Goal: Task Accomplishment & Management: Manage account settings

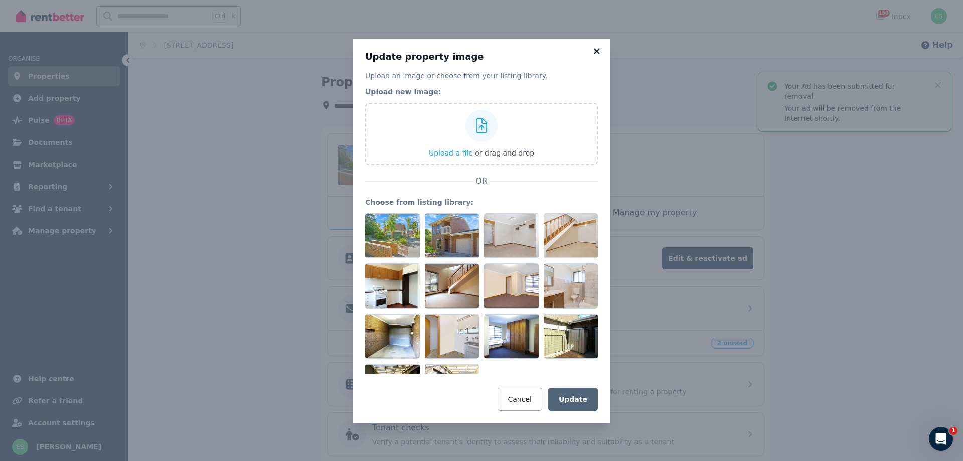
click at [597, 52] on icon at bounding box center [597, 51] width 6 height 6
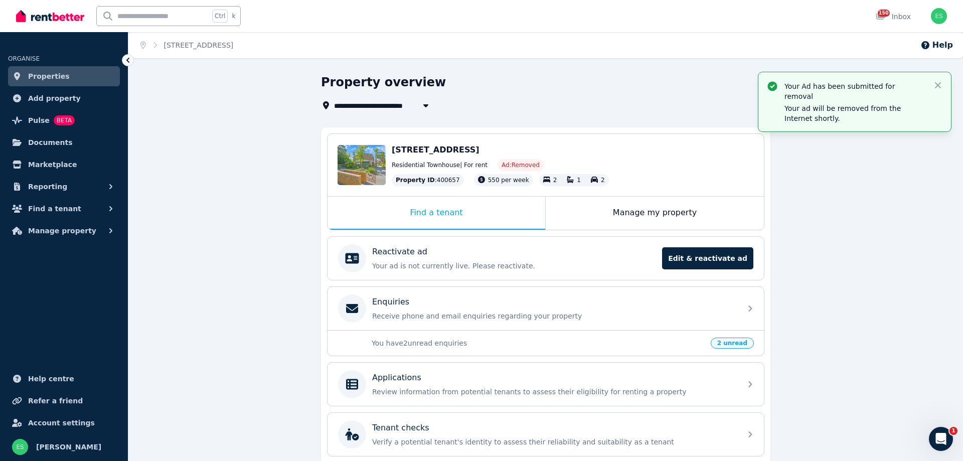
click at [49, 78] on span "Properties" at bounding box center [49, 76] width 42 height 12
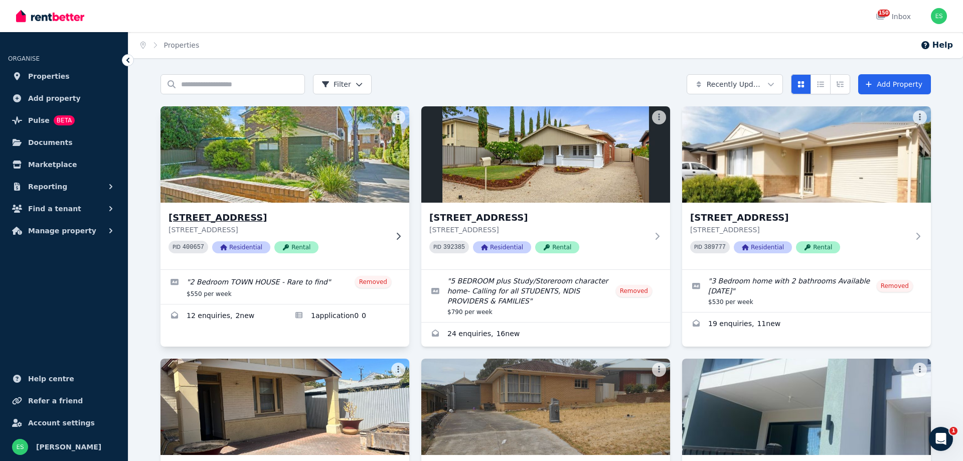
click at [259, 185] on img at bounding box center [285, 154] width 261 height 101
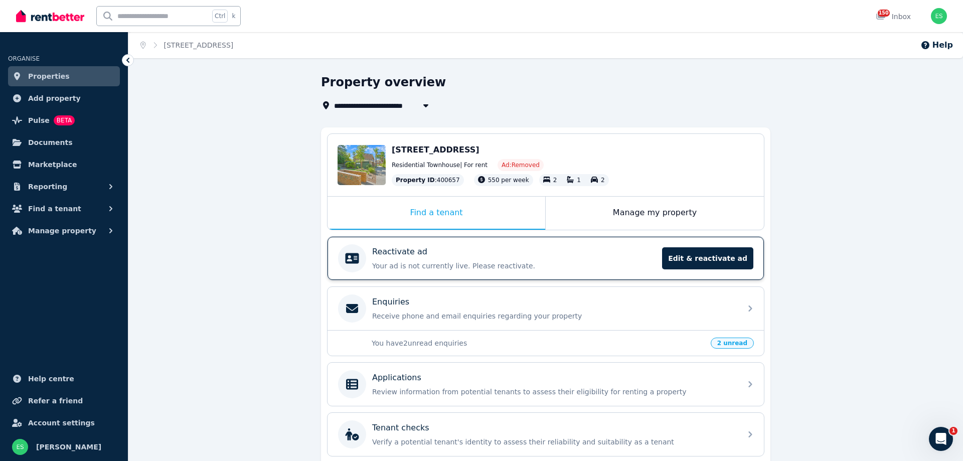
click at [457, 251] on div "Reactivate ad" at bounding box center [514, 252] width 284 height 12
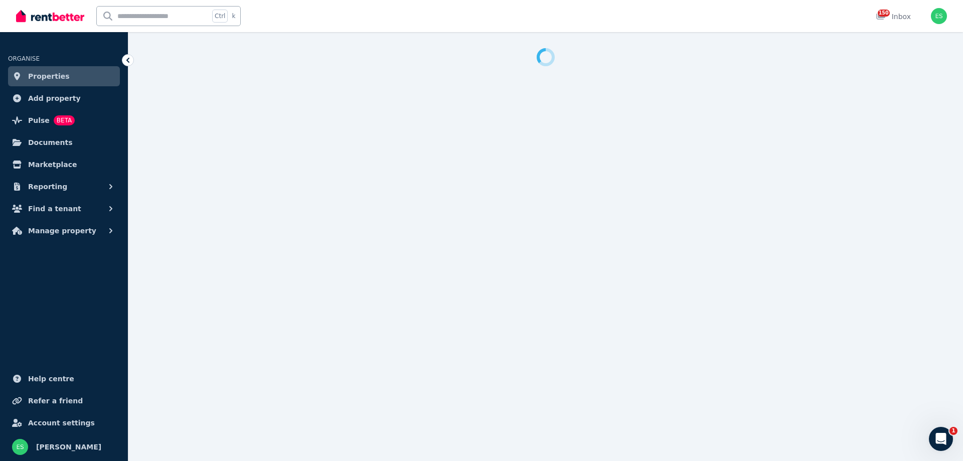
select select "**********"
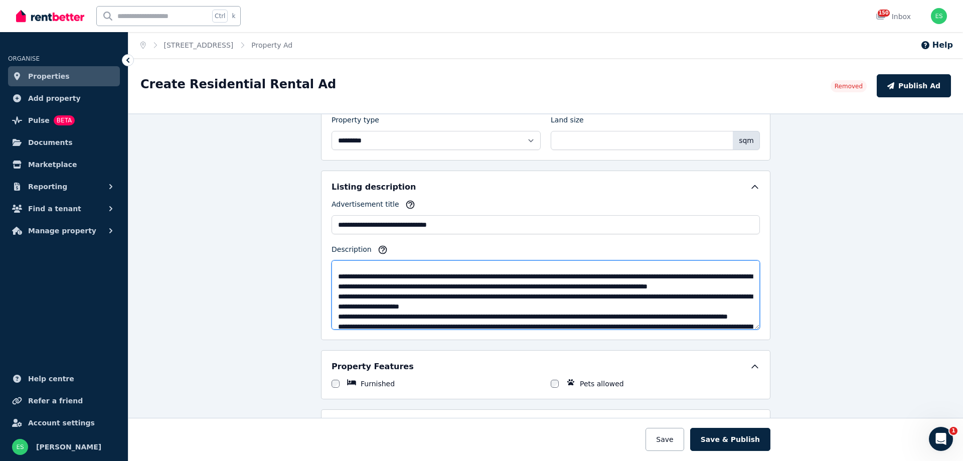
scroll to position [492, 0]
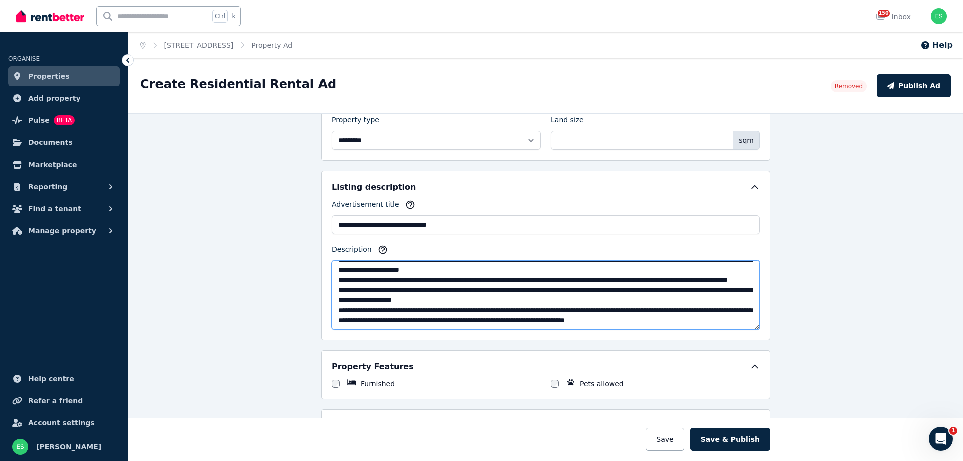
drag, startPoint x: 338, startPoint y: 269, endPoint x: 741, endPoint y: 324, distance: 406.6
click at [751, 330] on textarea "Description" at bounding box center [546, 294] width 428 height 69
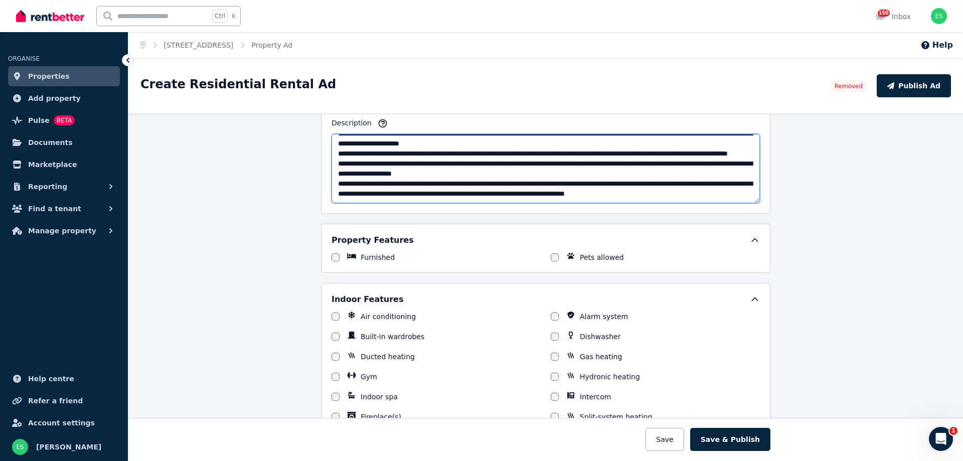
scroll to position [63, 0]
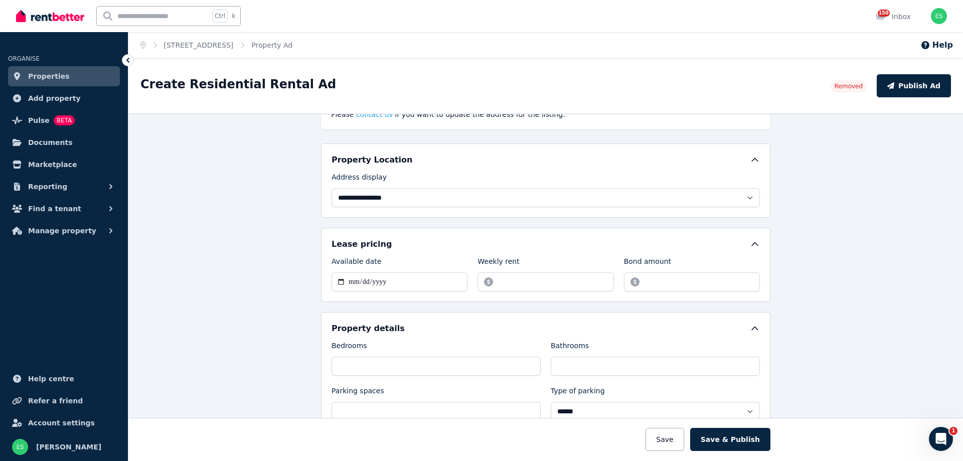
click at [56, 76] on span "Properties" at bounding box center [49, 76] width 42 height 12
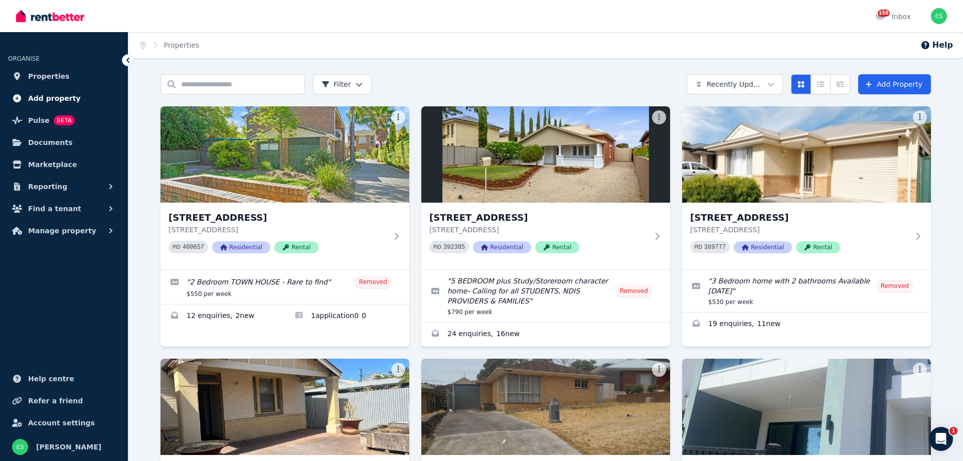
click at [44, 97] on span "Add property" at bounding box center [54, 98] width 53 height 12
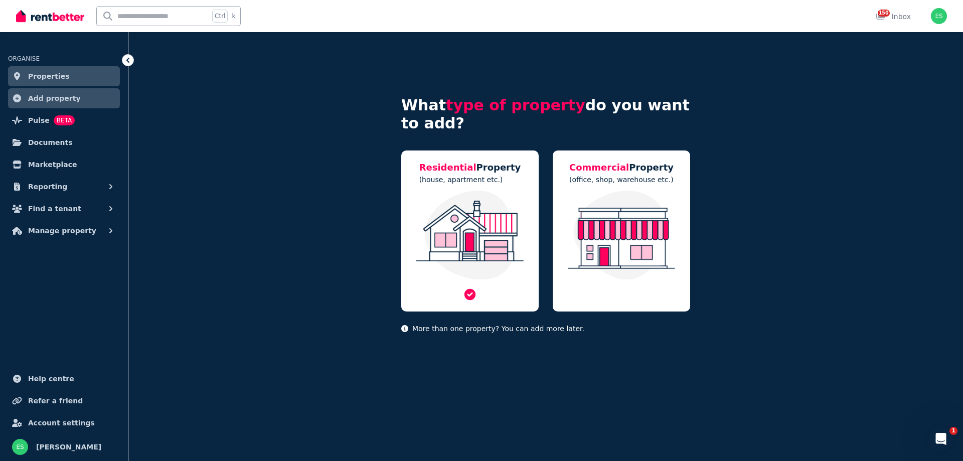
click at [482, 198] on img at bounding box center [469, 235] width 117 height 89
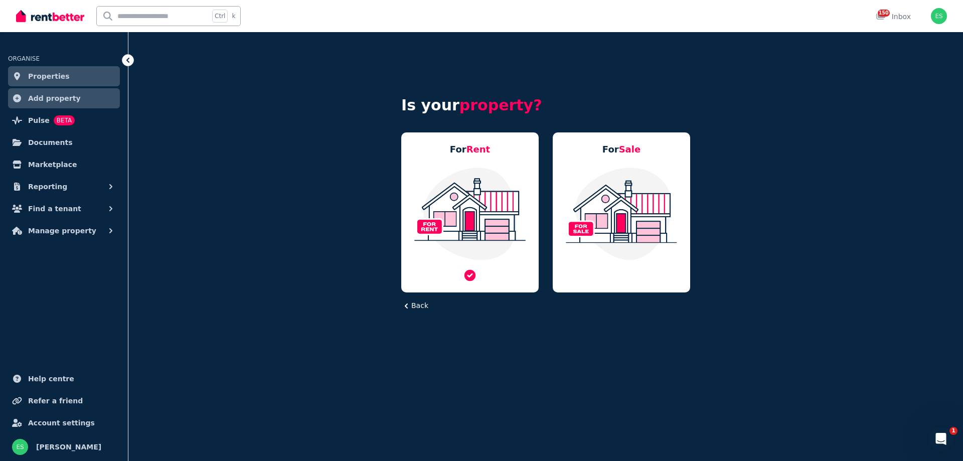
click at [481, 199] on img at bounding box center [469, 214] width 117 height 94
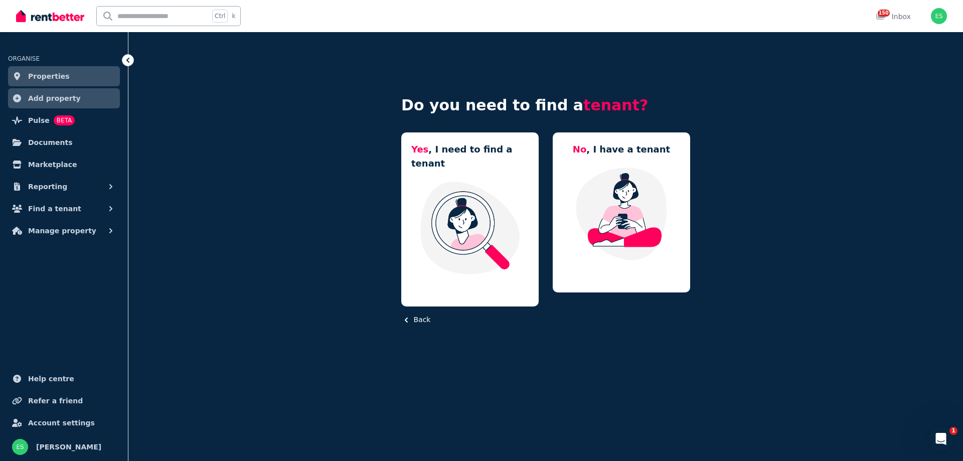
click at [481, 199] on img at bounding box center [469, 228] width 117 height 94
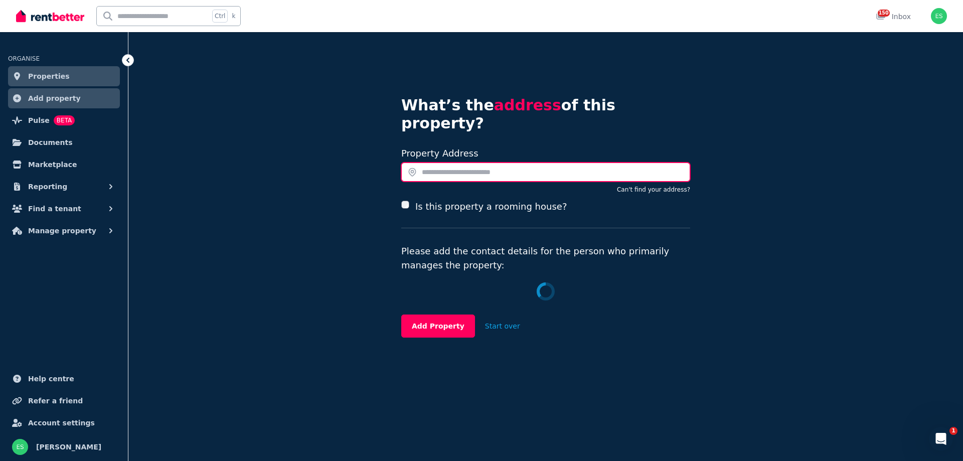
click at [433, 163] on input "text" at bounding box center [545, 172] width 289 height 19
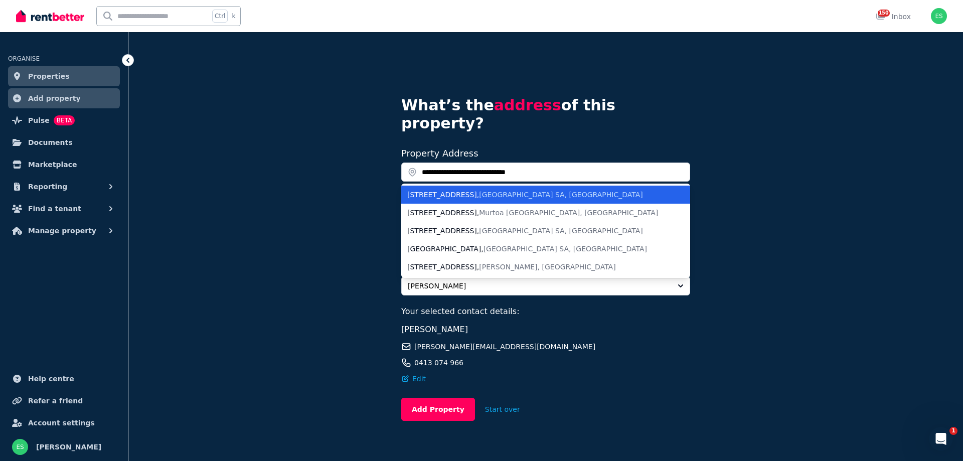
click at [432, 190] on div "[STREET_ADDRESS]" at bounding box center [539, 195] width 265 height 10
type input "**********"
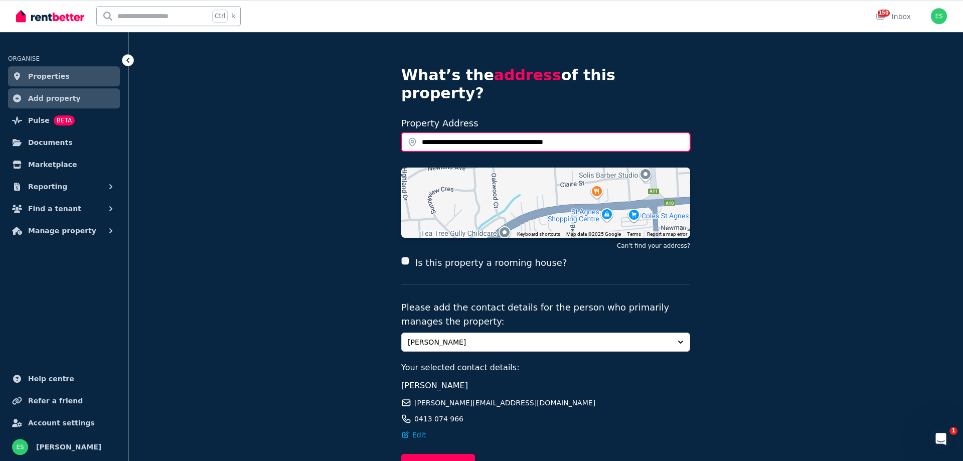
scroll to position [84, 0]
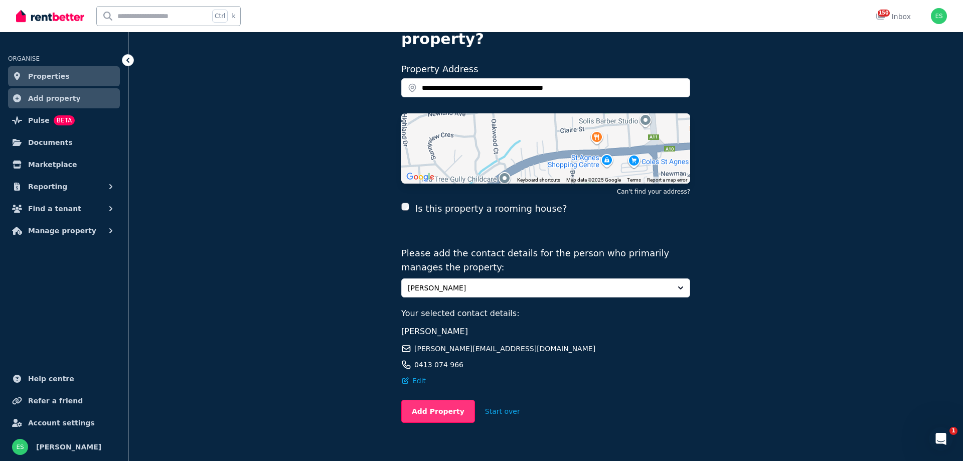
click at [431, 400] on button "Add Property" at bounding box center [438, 411] width 74 height 23
